Goal: Task Accomplishment & Management: Complete application form

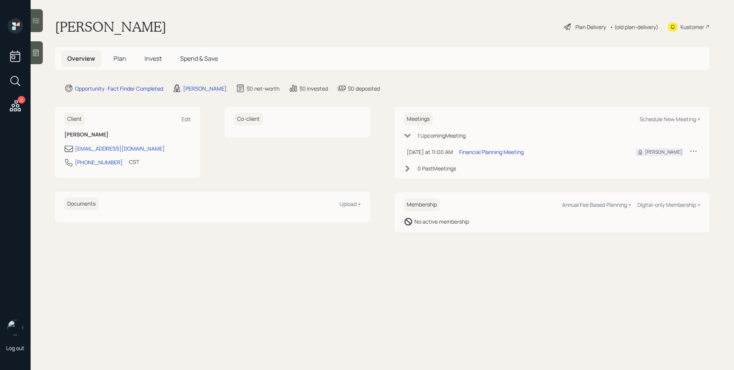
click at [36, 56] on icon at bounding box center [36, 53] width 8 height 8
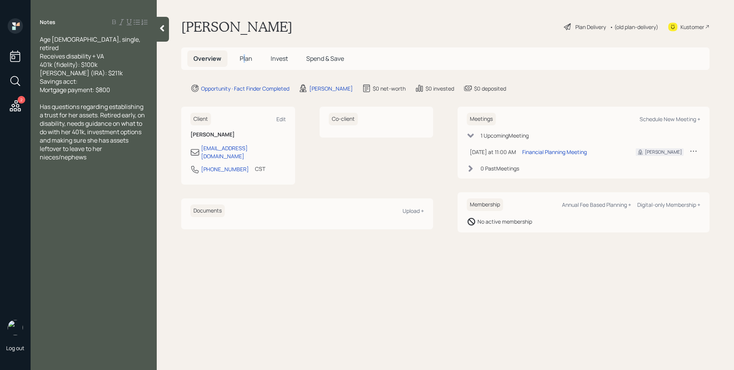
click at [241, 57] on span "Plan" at bounding box center [246, 58] width 13 height 8
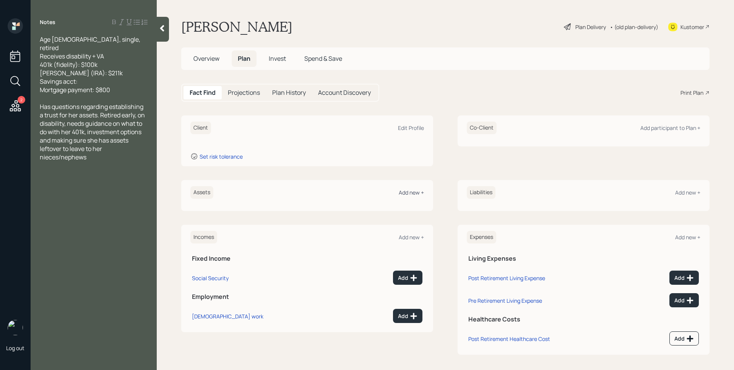
click at [420, 192] on div "Add new +" at bounding box center [411, 192] width 25 height 7
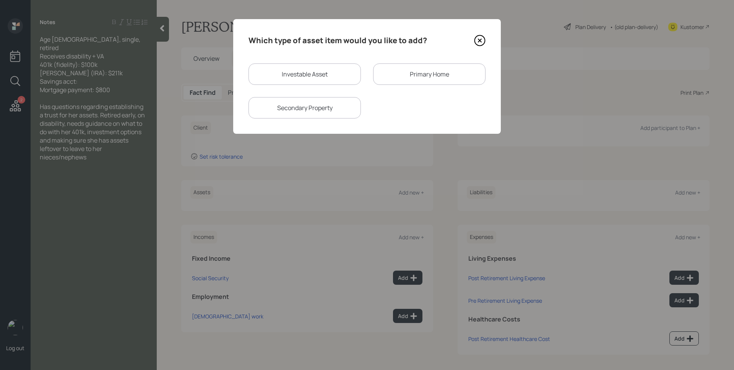
click at [287, 74] on div "Investable Asset" at bounding box center [304, 73] width 112 height 21
select select "taxable"
select select "balanced"
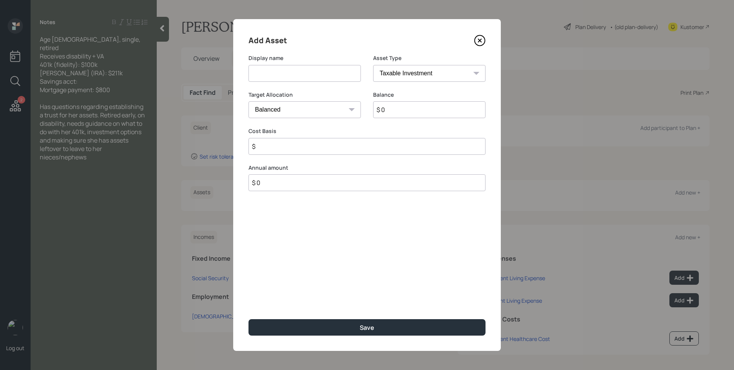
click at [286, 79] on input at bounding box center [304, 73] width 112 height 17
type input "Fidelity 401k"
click at [386, 76] on select "SEP IRA IRA Roth IRA 401(k) Roth 401(k) 403(b) Roth 403(b) 457(b) Roth 457(b) H…" at bounding box center [429, 73] width 112 height 17
select select "ira"
click at [373, 65] on select "SEP IRA IRA Roth IRA 401(k) Roth 401(k) 403(b) Roth 403(b) 457(b) Roth 457(b) H…" at bounding box center [429, 73] width 112 height 17
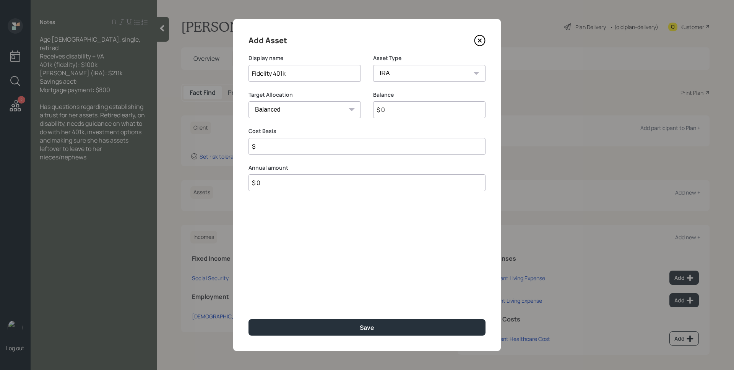
type input "$"
click at [405, 113] on input "$ 0" at bounding box center [429, 109] width 112 height 17
click at [450, 111] on input "$ 10,000" at bounding box center [429, 109] width 112 height 17
type input "$ 100,000"
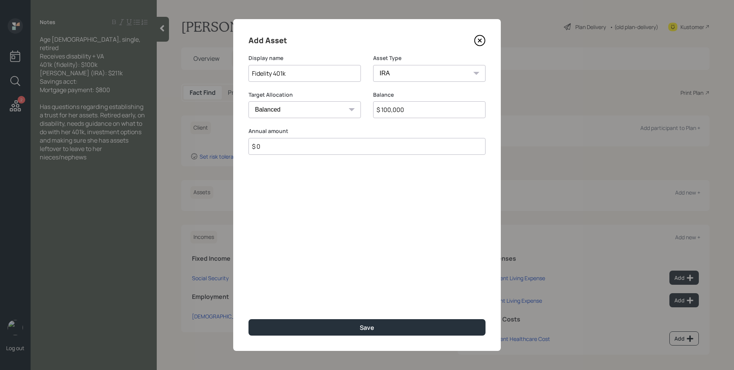
type input "$ 0"
click at [248, 319] on button "Save" at bounding box center [366, 327] width 237 height 16
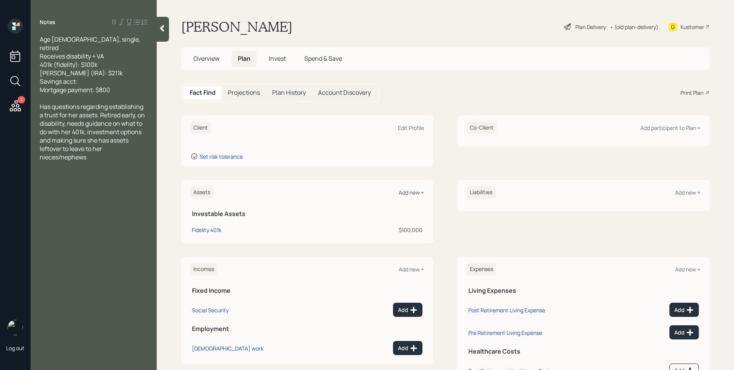
click at [407, 195] on div "Add new +" at bounding box center [411, 192] width 25 height 7
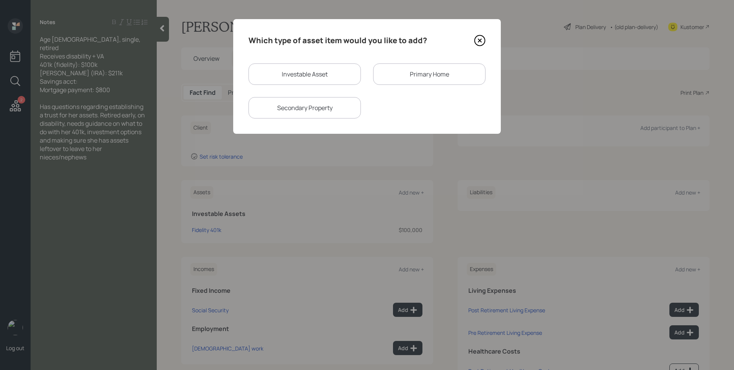
click at [299, 68] on div "Investable Asset" at bounding box center [304, 73] width 112 height 21
select select "taxable"
select select "balanced"
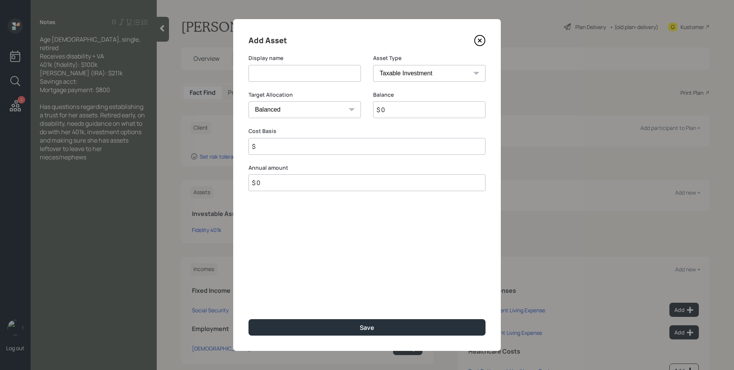
click at [301, 70] on input at bounding box center [304, 73] width 112 height 17
type input "Schwab IRA"
click at [387, 71] on select "SEP IRA IRA Roth IRA 401(k) Roth 401(k) 403(b) Roth 403(b) 457(b) Roth 457(b) H…" at bounding box center [429, 73] width 112 height 17
select select "ira"
click at [373, 65] on select "SEP IRA IRA Roth IRA 401(k) Roth 401(k) 403(b) Roth 403(b) 457(b) Roth 457(b) H…" at bounding box center [429, 73] width 112 height 17
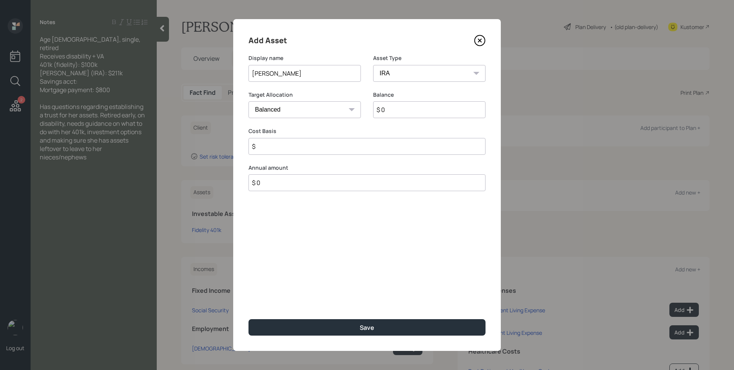
type input "$"
click at [408, 109] on input "$ 0" at bounding box center [429, 109] width 112 height 17
type input "$ 211,000"
type input "$ 0"
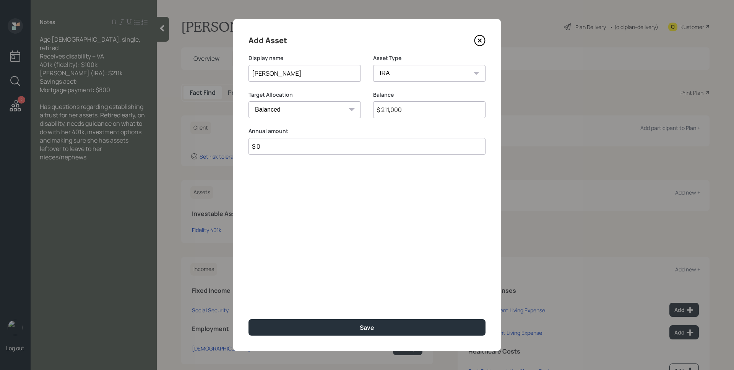
click at [248, 319] on button "Save" at bounding box center [366, 327] width 237 height 16
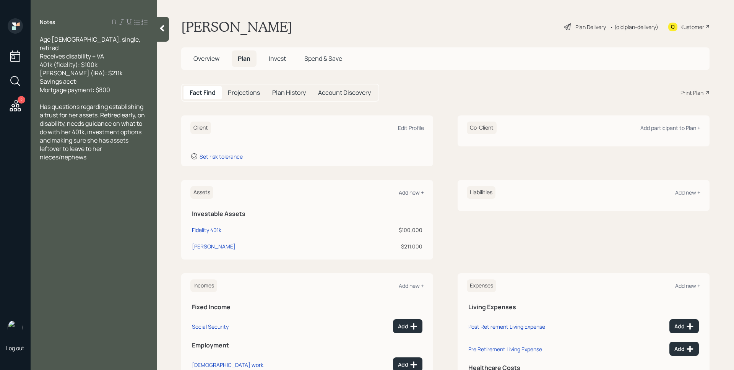
click at [412, 195] on div "Add new +" at bounding box center [411, 192] width 25 height 7
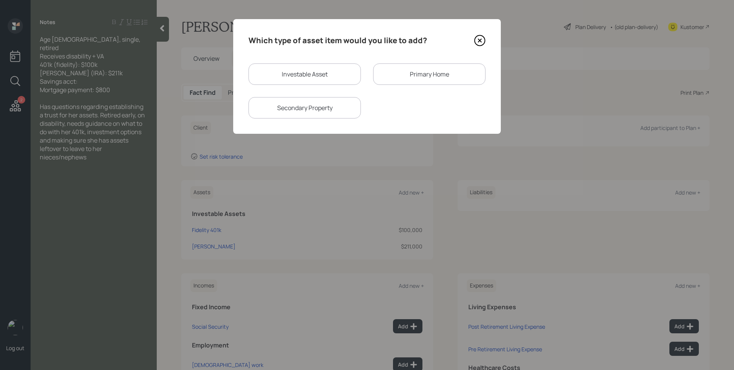
click at [422, 82] on div "Primary Home" at bounding box center [429, 73] width 112 height 21
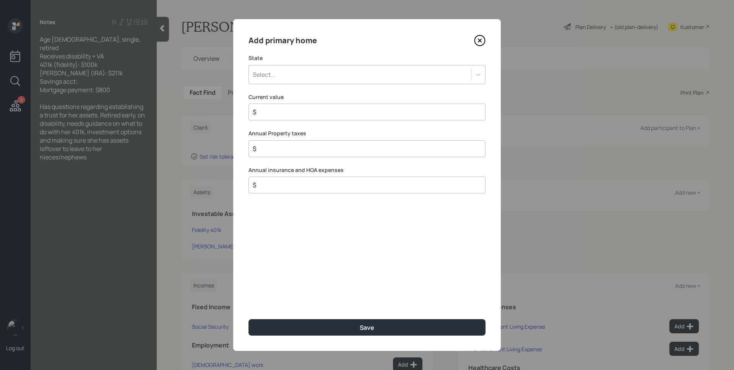
click at [310, 73] on div "Select..." at bounding box center [360, 74] width 222 height 13
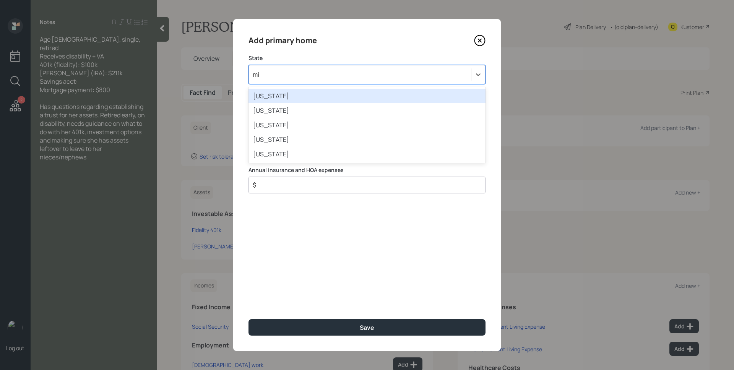
type input "mis"
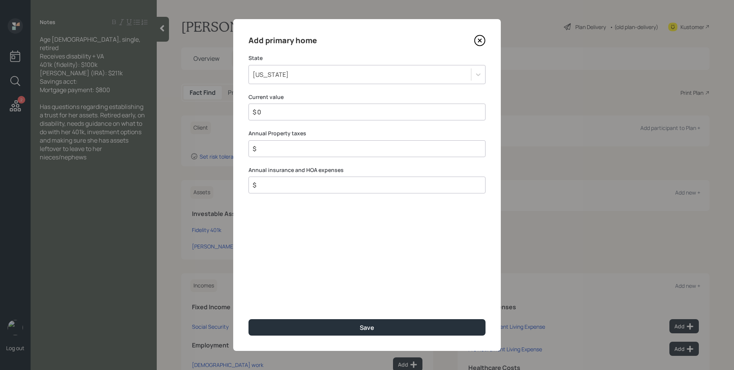
type input "$ 0"
click at [248, 319] on button "Save" at bounding box center [366, 327] width 237 height 16
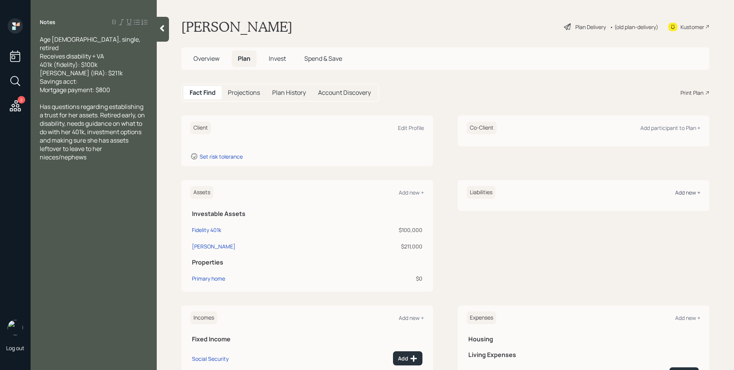
click at [681, 195] on div "Add new +" at bounding box center [687, 192] width 25 height 7
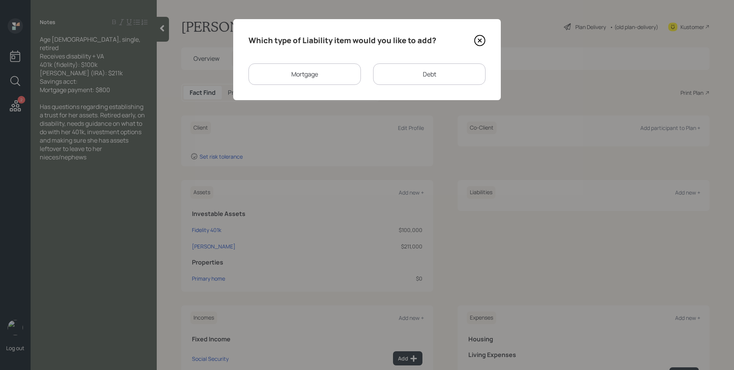
click at [309, 76] on div "Mortgage" at bounding box center [304, 73] width 112 height 21
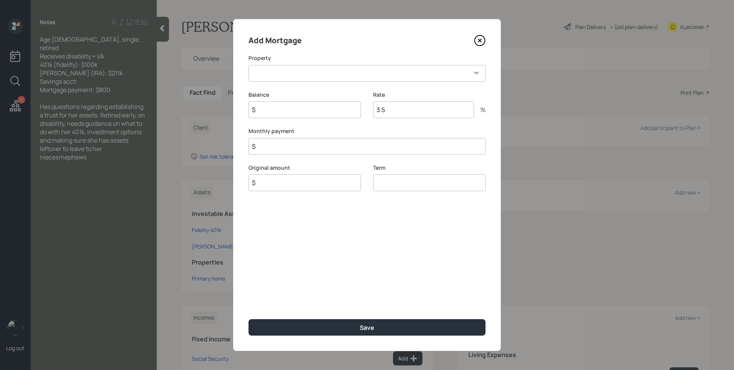
click at [310, 76] on select "MO Primary home" at bounding box center [366, 73] width 237 height 17
select select "6c903ba3-d9f4-4a67-849a-7bf236ca33da"
click at [248, 65] on select "MO Primary home" at bounding box center [366, 73] width 237 height 17
click at [300, 110] on input "$" at bounding box center [304, 109] width 112 height 17
type input "$ 0"
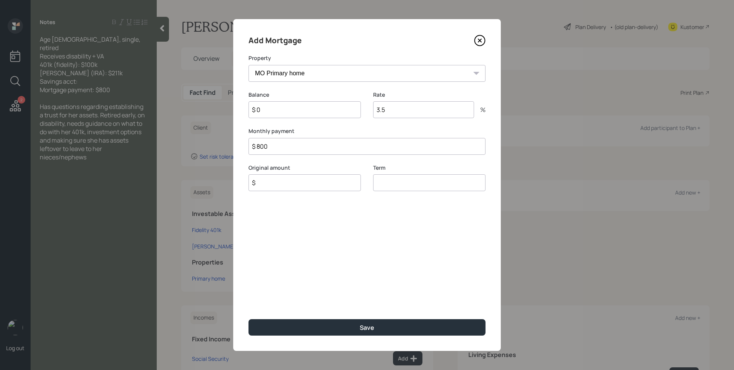
type input "$ 800"
type input "$ 0"
type input "30"
click at [248, 319] on button "Save" at bounding box center [366, 327] width 237 height 16
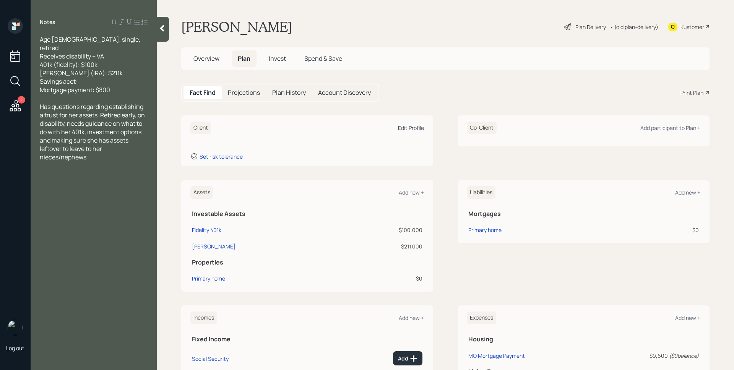
click at [408, 130] on div "Edit Profile" at bounding box center [411, 127] width 26 height 7
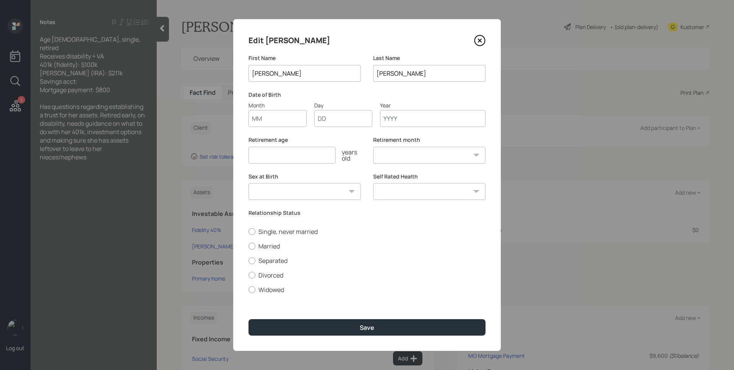
click at [273, 115] on input "Month" at bounding box center [277, 118] width 58 height 17
type input "01"
type input "1970"
select select "1"
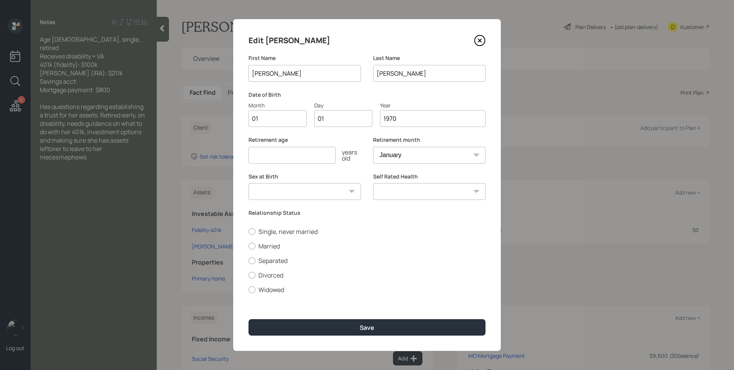
type input "1970"
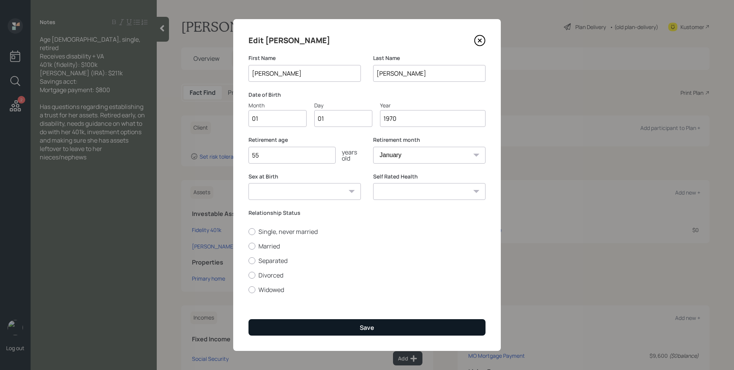
type input "55"
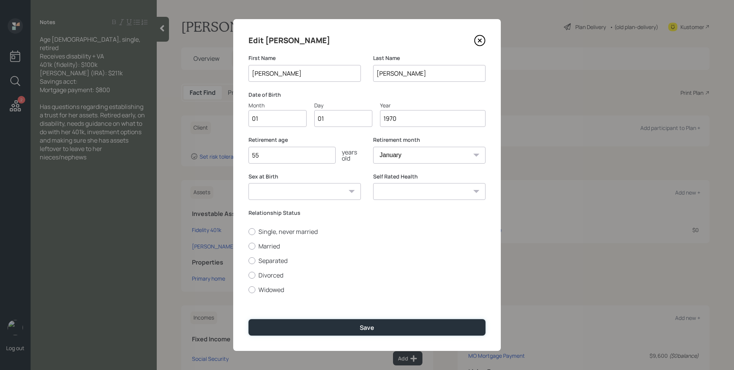
drag, startPoint x: 371, startPoint y: 329, endPoint x: 365, endPoint y: 299, distance: 30.8
click at [371, 329] on div "Save" at bounding box center [367, 327] width 15 height 8
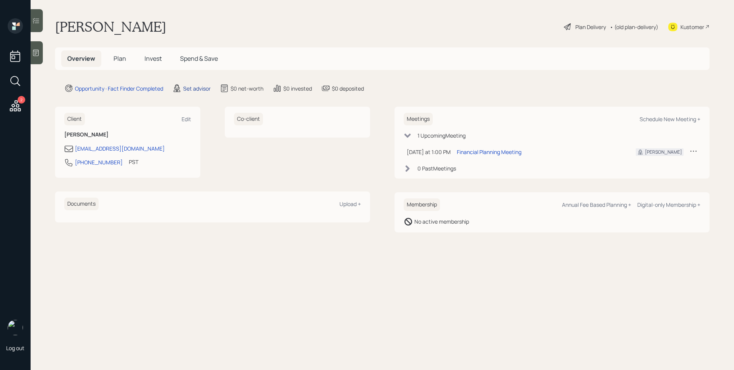
click at [190, 87] on div "Set advisor" at bounding box center [197, 88] width 28 height 8
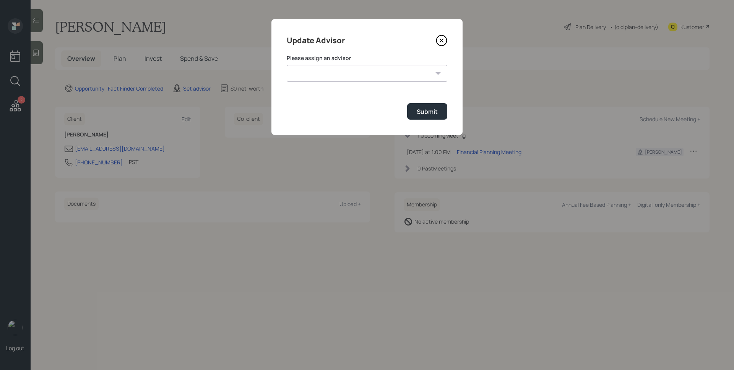
click at [372, 71] on select "[PERSON_NAME] [PERSON_NAME] [PERSON_NAME] [PERSON_NAME] End [PERSON_NAME] [PERS…" at bounding box center [367, 73] width 161 height 17
